Goal: Information Seeking & Learning: Learn about a topic

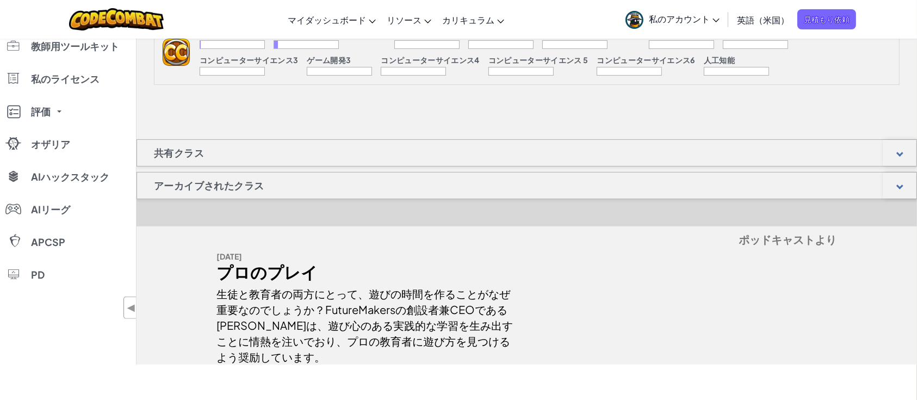
scroll to position [301, 0]
click at [288, 154] on div "共有クラス" at bounding box center [527, 153] width 781 height 27
click at [910, 163] on div at bounding box center [900, 154] width 34 height 26
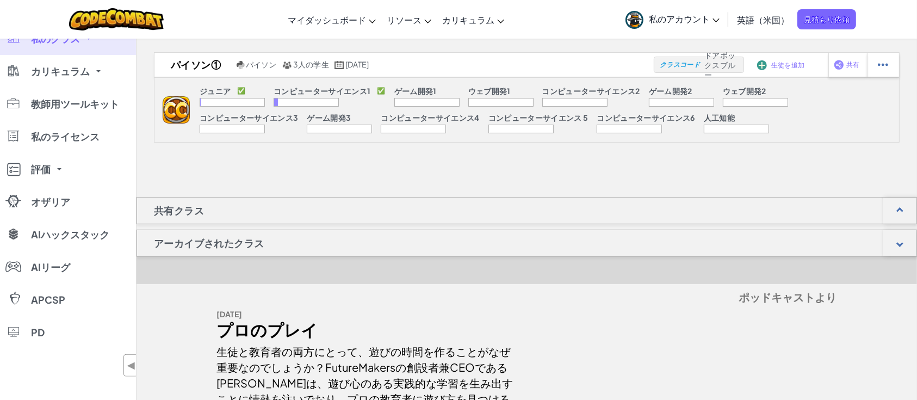
scroll to position [0, 0]
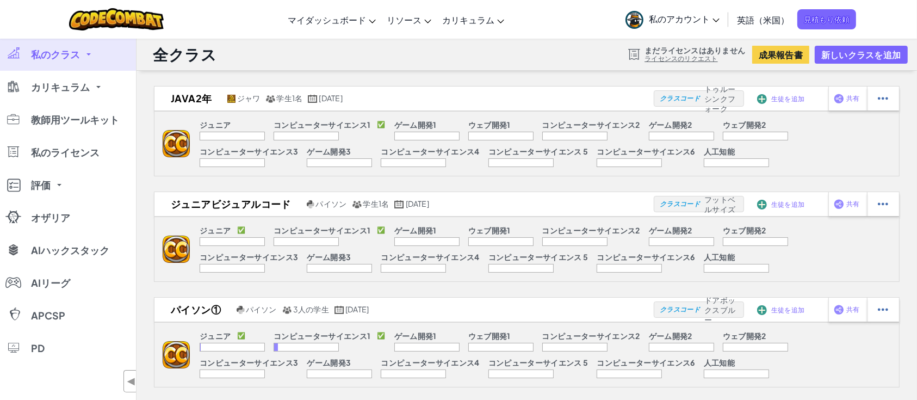
click at [87, 54] on span at bounding box center [89, 54] width 4 height 2
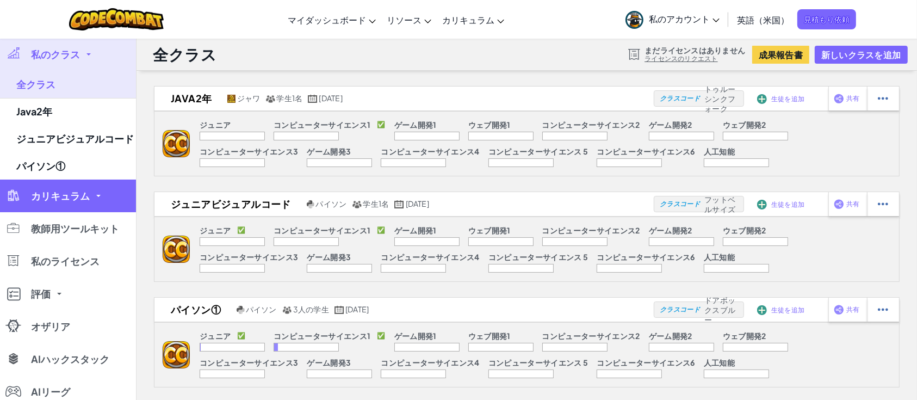
click at [104, 195] on link "カリキュラム" at bounding box center [68, 196] width 136 height 33
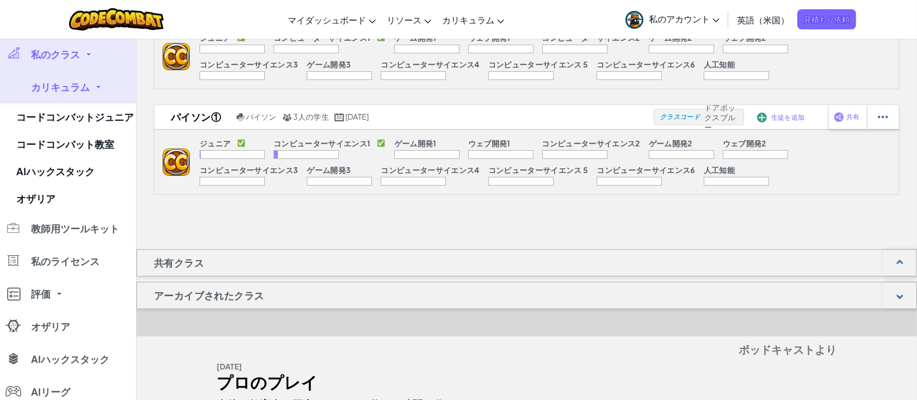
scroll to position [192, 0]
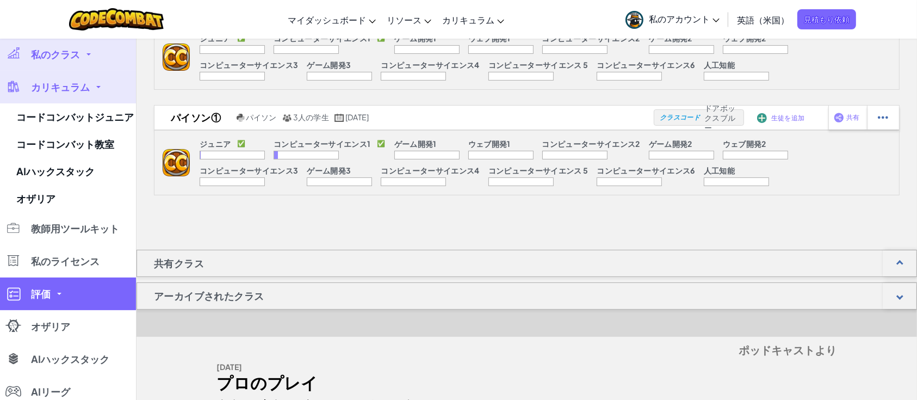
click at [83, 297] on link "評価" at bounding box center [68, 294] width 136 height 33
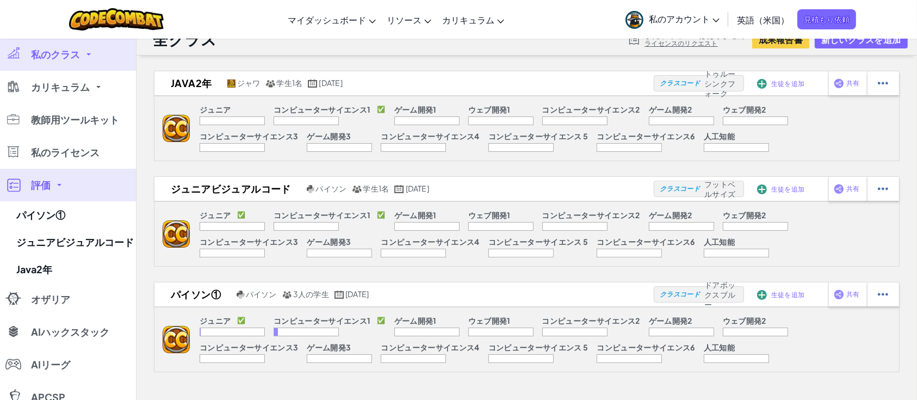
scroll to position [0, 0]
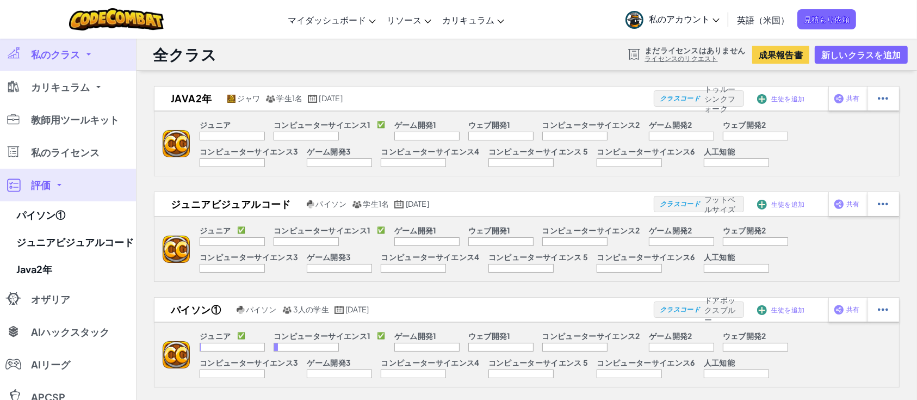
click at [75, 45] on link "私のクラス" at bounding box center [68, 54] width 136 height 33
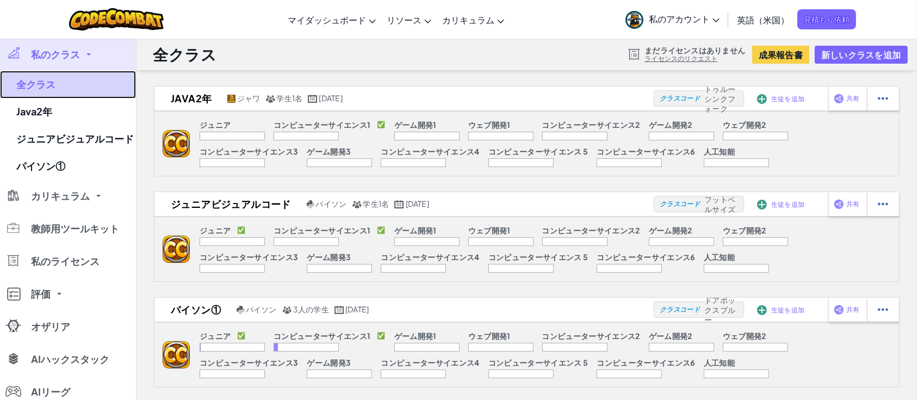
click at [45, 94] on link "全クラス" at bounding box center [68, 85] width 136 height 28
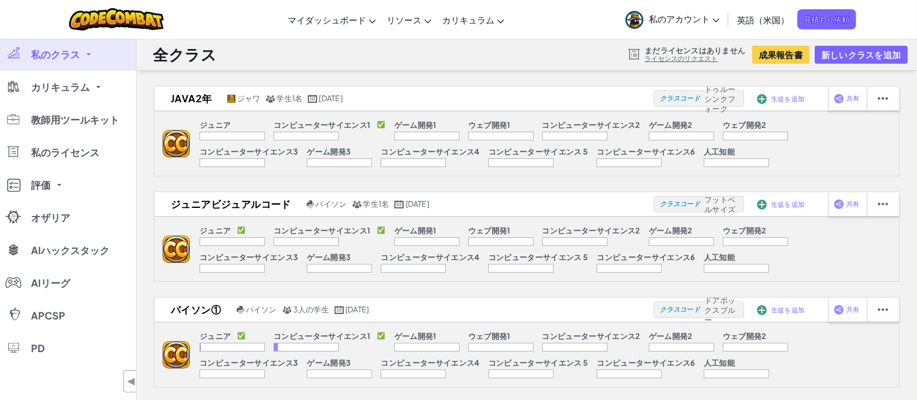
click at [694, 20] on font "私のアカウント" at bounding box center [679, 18] width 61 height 11
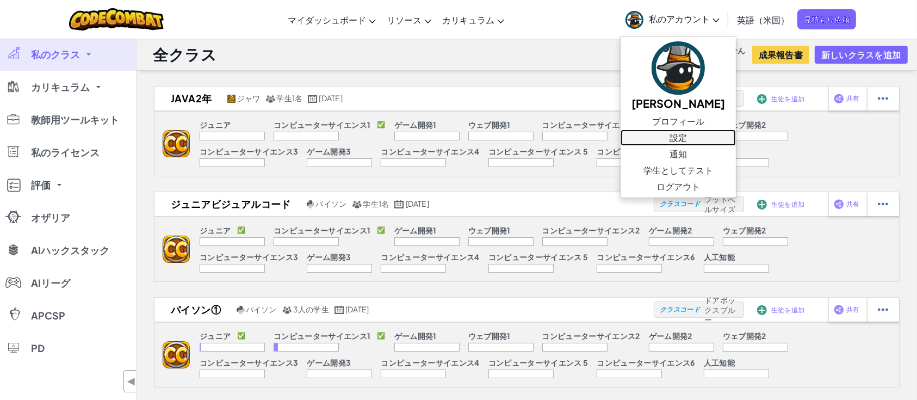
click at [670, 138] on font "設定" at bounding box center [678, 137] width 17 height 11
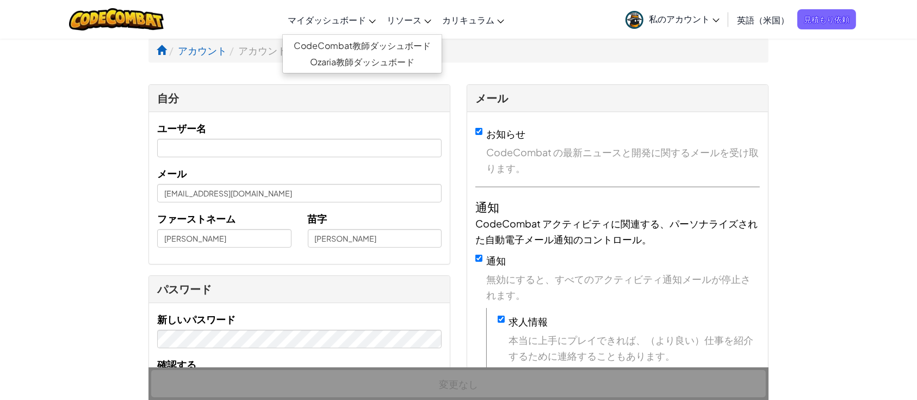
click at [379, 20] on link "マイダッシュボード" at bounding box center [331, 19] width 99 height 29
click at [354, 35] on ul "CodeCombat教師ダッシュボード Ozaria教師ダッシュボード" at bounding box center [362, 53] width 160 height 39
click at [348, 45] on font "CodeCombat教師ダッシュボード" at bounding box center [362, 45] width 137 height 11
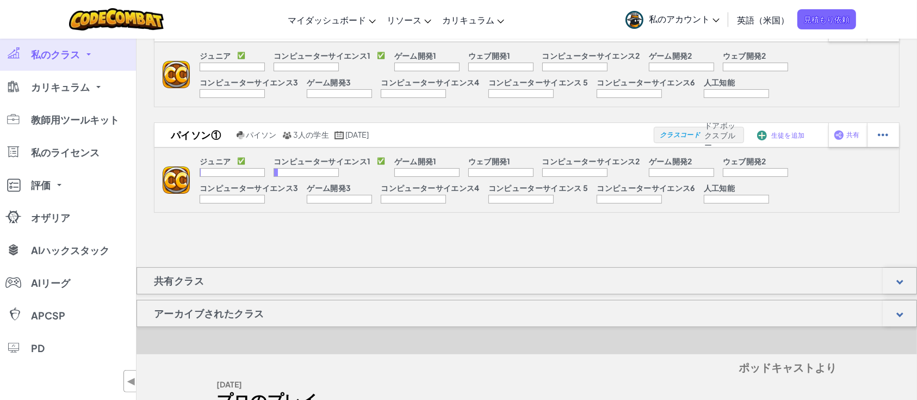
scroll to position [262, 0]
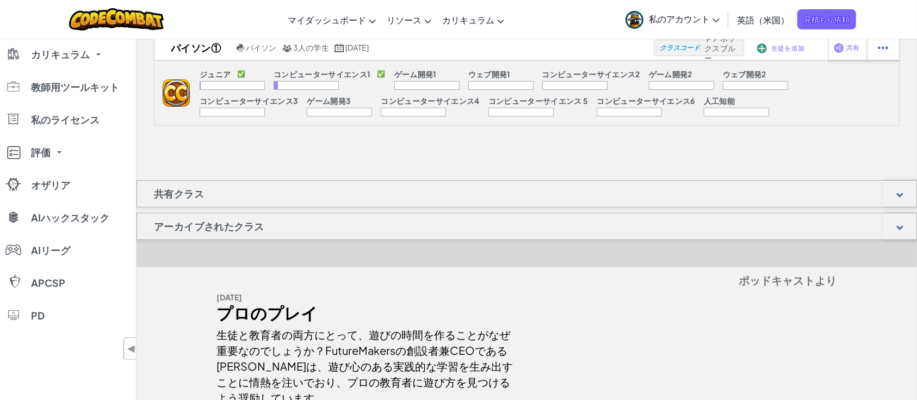
click at [396, 200] on div "共有クラス" at bounding box center [527, 193] width 781 height 27
click at [886, 194] on div at bounding box center [900, 194] width 34 height 26
click at [906, 228] on div at bounding box center [900, 226] width 34 height 26
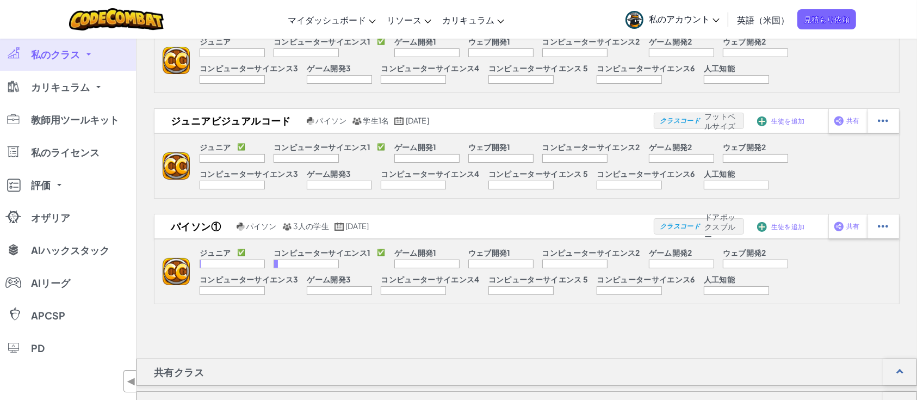
scroll to position [0, 0]
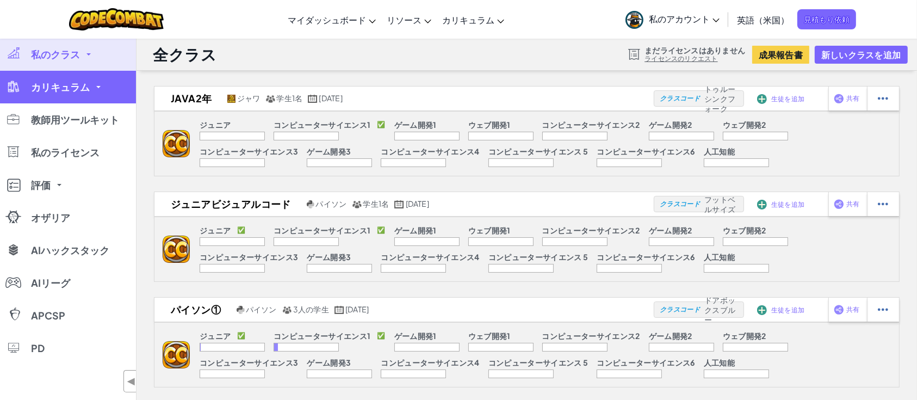
click at [59, 88] on font "カリキュラム" at bounding box center [60, 87] width 59 height 13
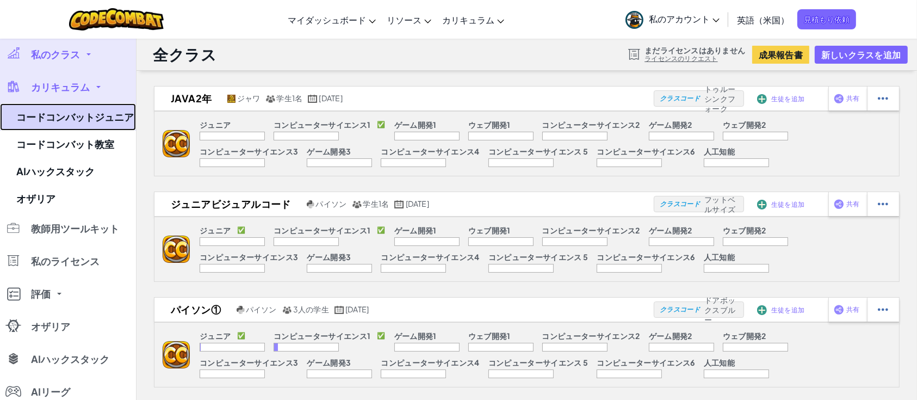
click at [63, 108] on link "コードコンバットジュニア" at bounding box center [68, 116] width 136 height 27
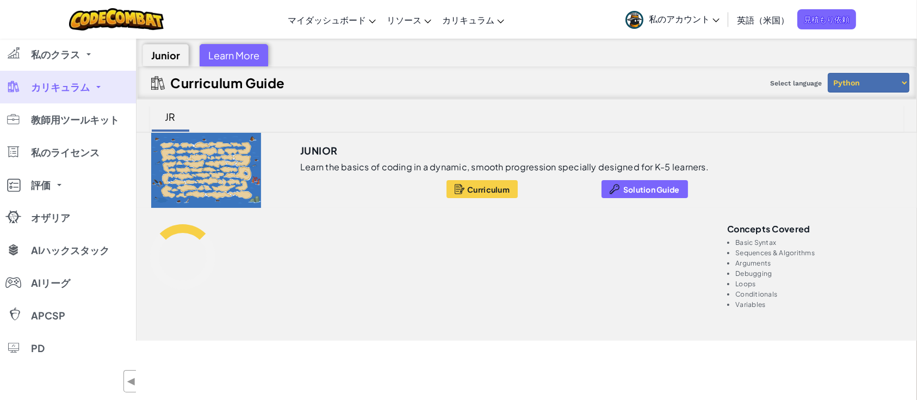
click at [63, 108] on link "教師用ツールキット" at bounding box center [68, 119] width 136 height 33
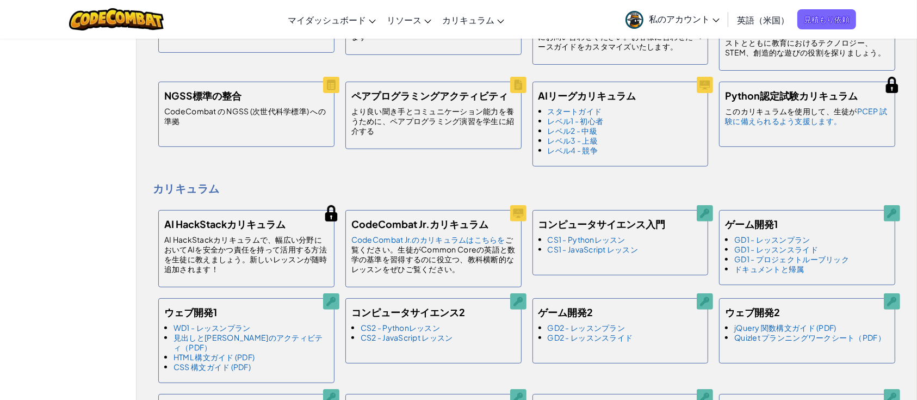
scroll to position [449, 0]
